Goal: Task Accomplishment & Management: Manage account settings

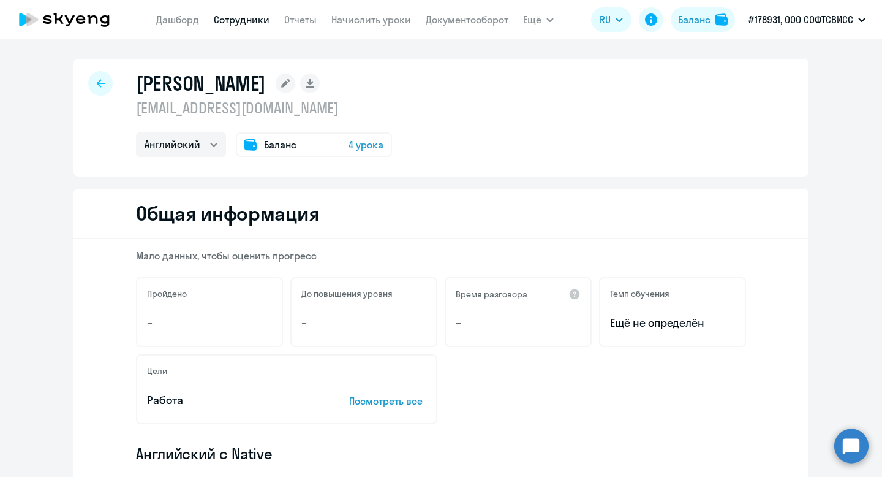
select select "english"
drag, startPoint x: 0, startPoint y: 0, endPoint x: 230, endPoint y: 20, distance: 230.6
click at [230, 20] on link "Сотрудники" at bounding box center [242, 19] width 56 height 12
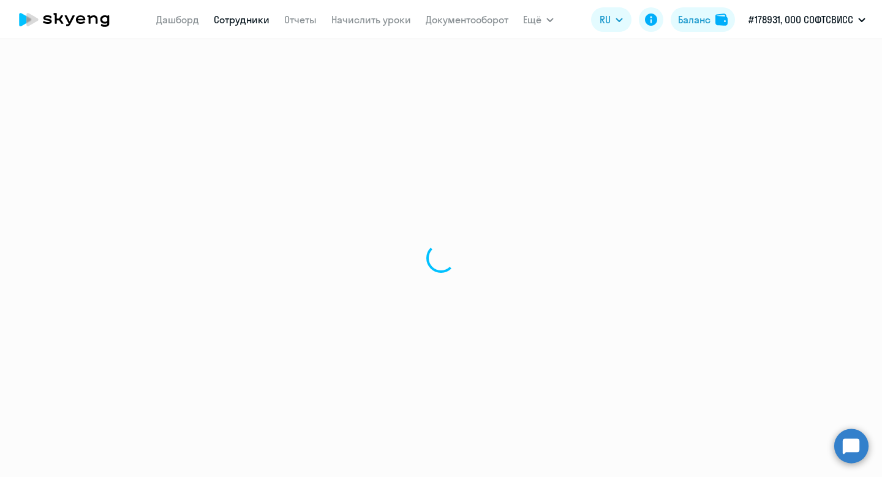
select select "30"
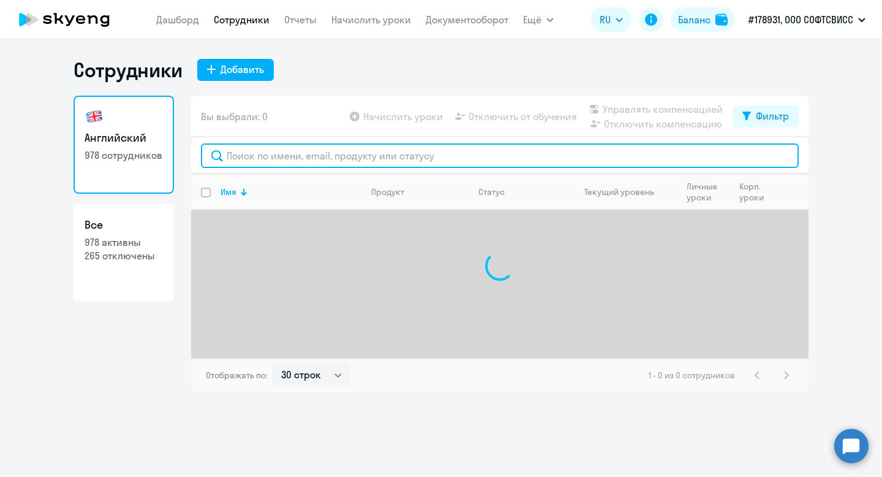
click at [279, 164] on input "text" at bounding box center [500, 155] width 598 height 25
paste input "Siamenava"
type input "Siamenava"
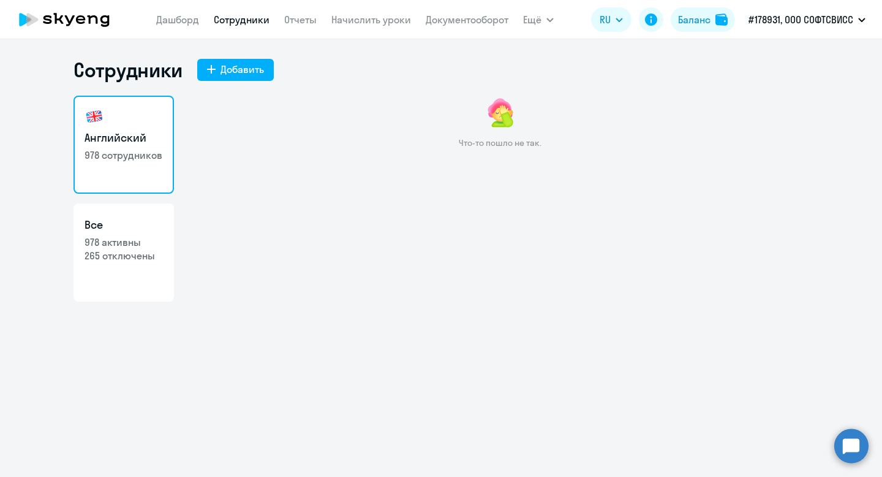
click at [235, 17] on link "Сотрудники" at bounding box center [242, 19] width 56 height 12
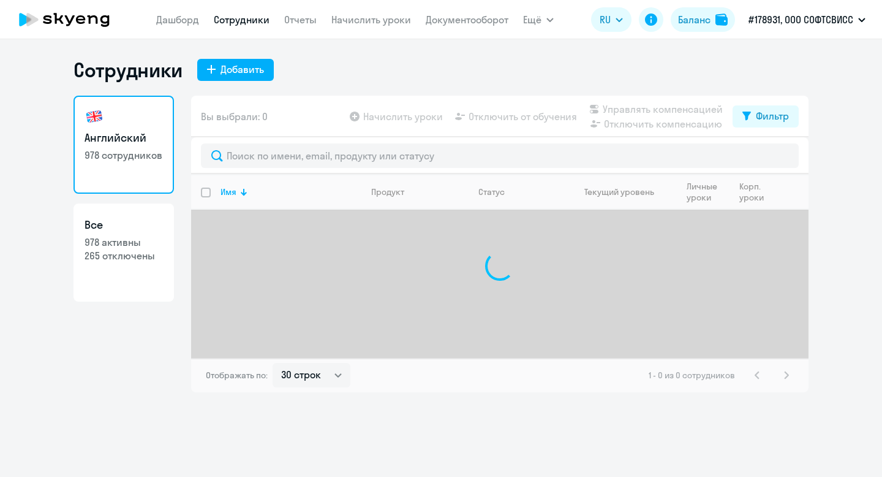
select select "30"
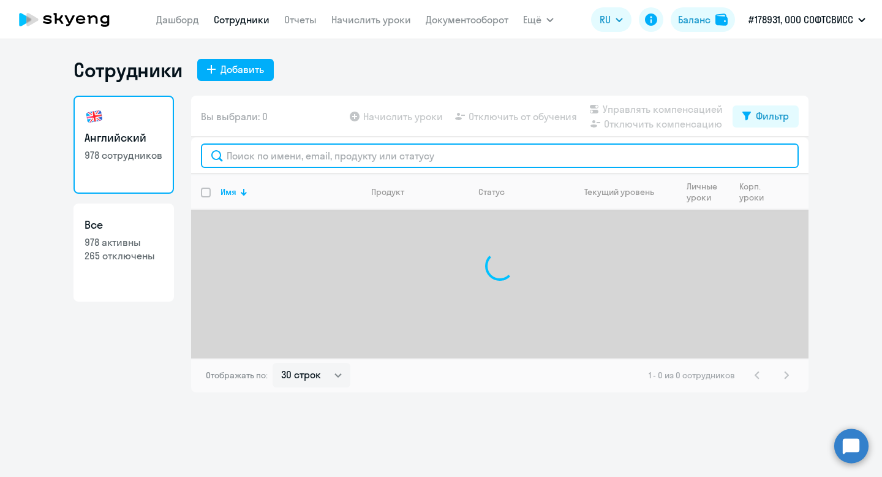
click at [308, 153] on input "text" at bounding box center [500, 155] width 598 height 25
paste input "Siamenava"
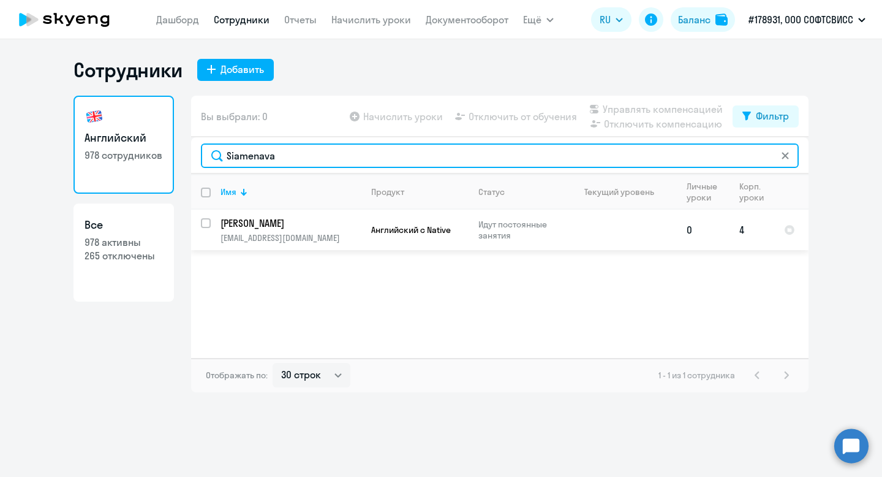
type input "Siamenava"
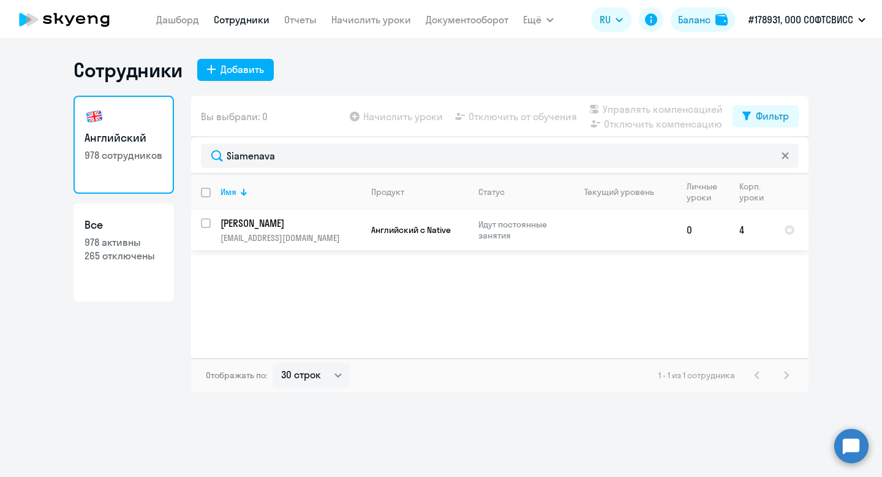
click at [207, 221] on input "select row 41603071" at bounding box center [213, 230] width 25 height 25
checkbox input "true"
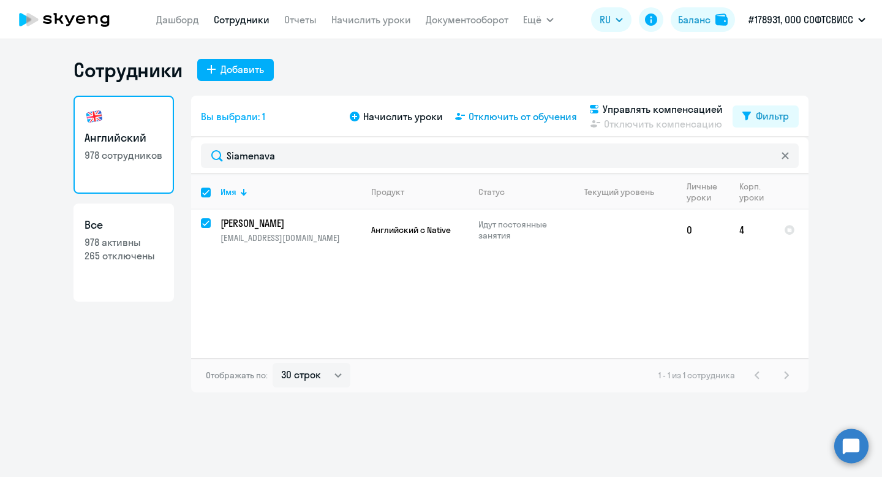
click at [473, 113] on span "Отключить от обучения" at bounding box center [523, 116] width 108 height 15
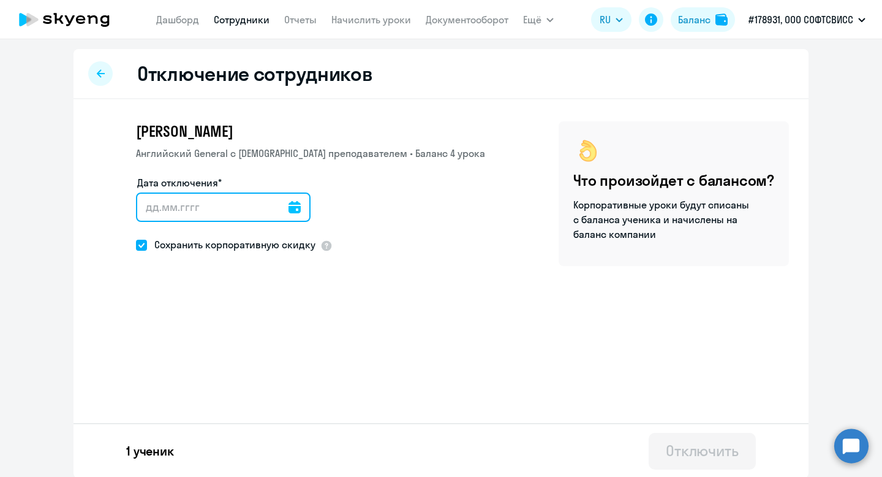
click at [243, 201] on input "Дата отключения*" at bounding box center [223, 206] width 175 height 29
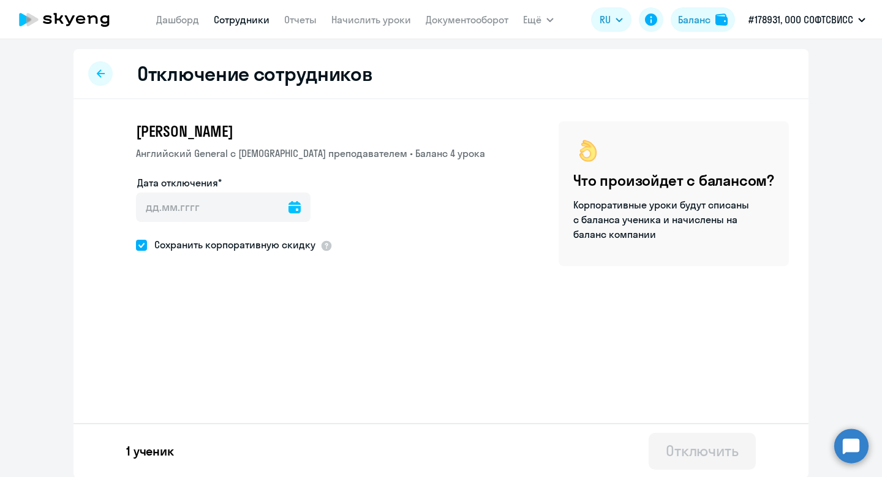
click at [289, 203] on icon at bounding box center [295, 207] width 12 height 12
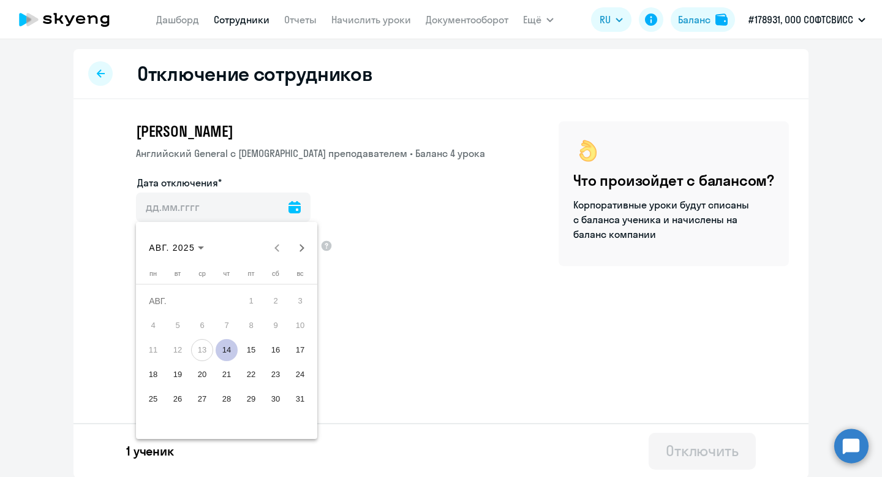
click at [225, 347] on span "14" at bounding box center [227, 350] width 22 height 22
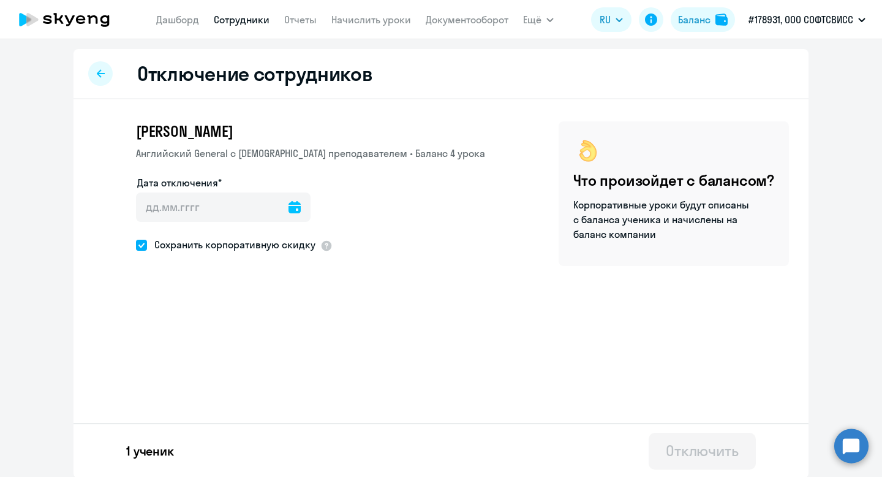
type input "14.08.2025"
type input "14.8.2025"
click at [707, 442] on div "Отключить" at bounding box center [702, 450] width 73 height 20
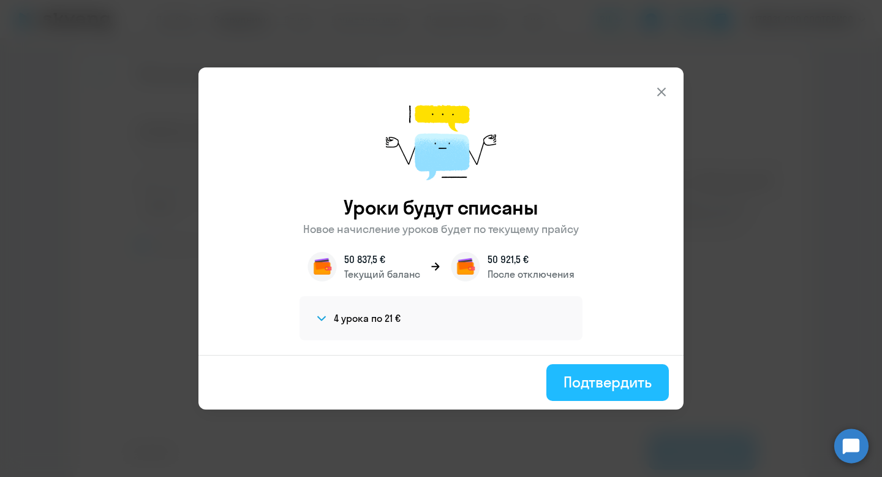
click at [597, 380] on div "Подтвердить" at bounding box center [608, 382] width 88 height 20
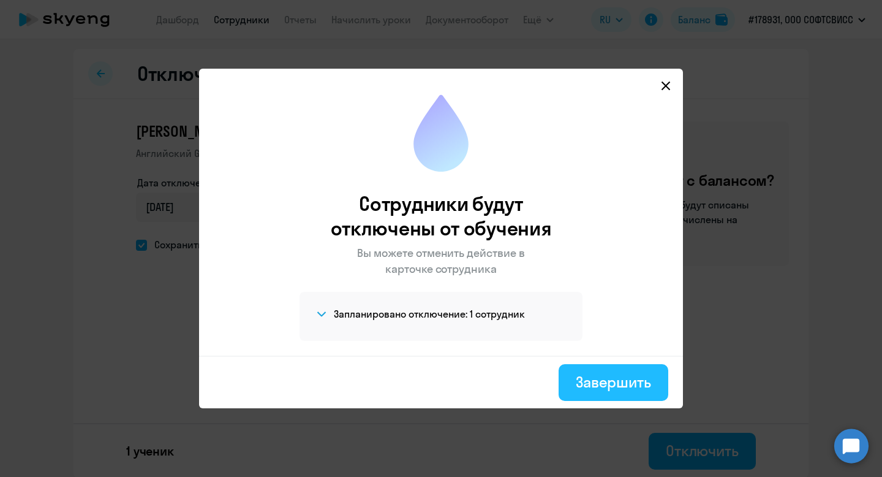
click at [603, 373] on div "Завершить" at bounding box center [613, 382] width 75 height 20
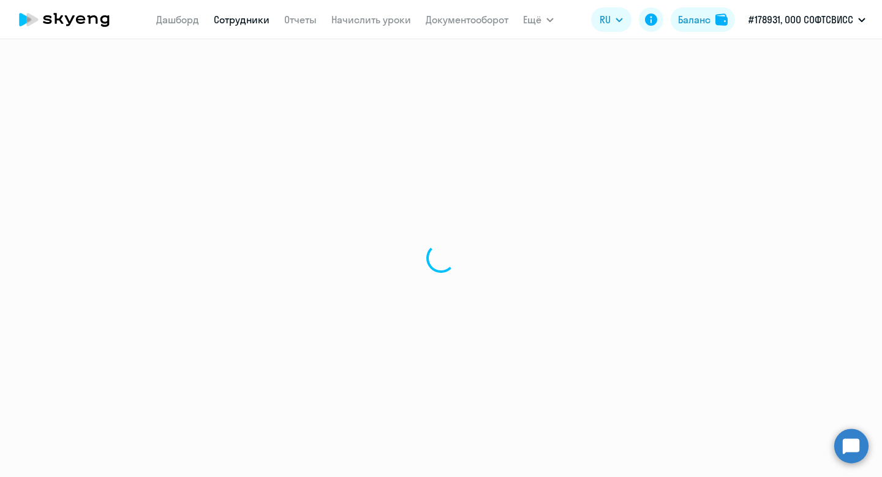
select select "30"
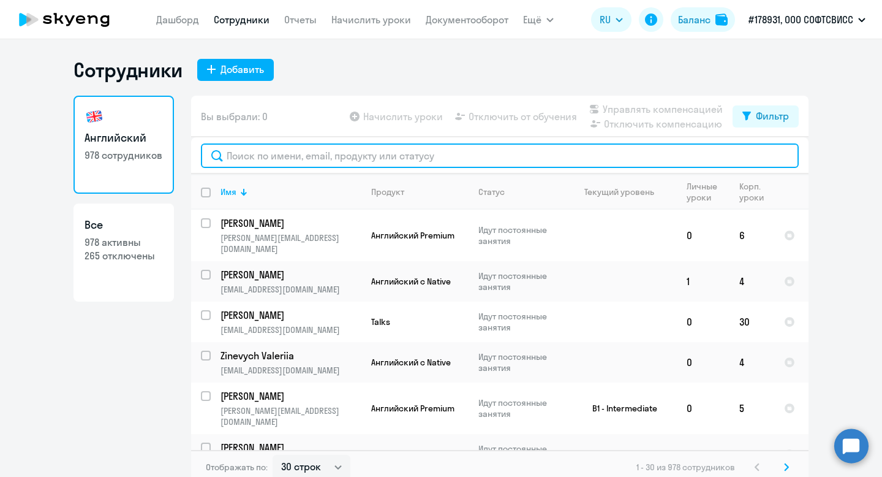
click at [254, 165] on input "text" at bounding box center [500, 155] width 598 height 25
paste input "Laurynovich"
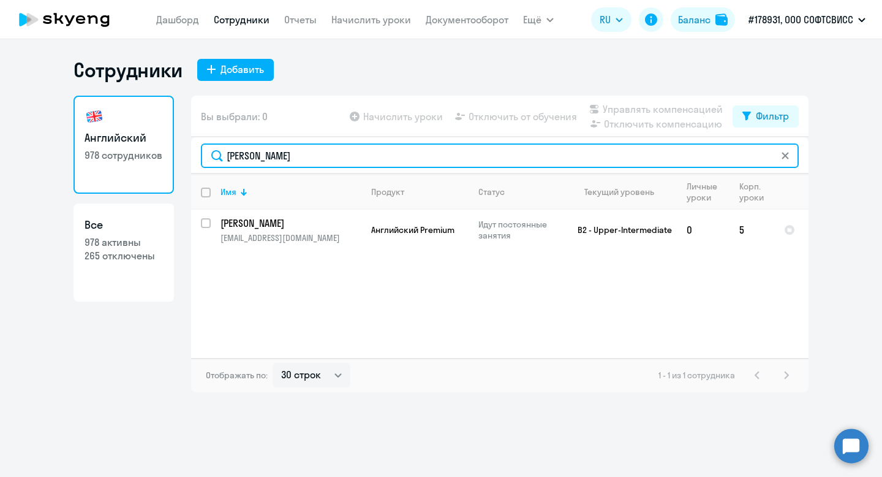
type input "Laurynovich"
